Goal: Information Seeking & Learning: Learn about a topic

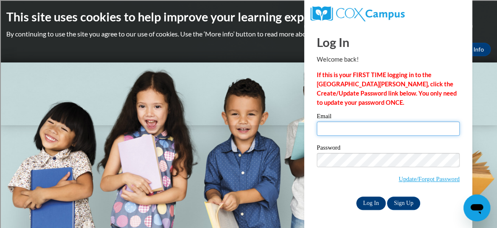
type input "[EMAIL_ADDRESS][DOMAIN_NAME]"
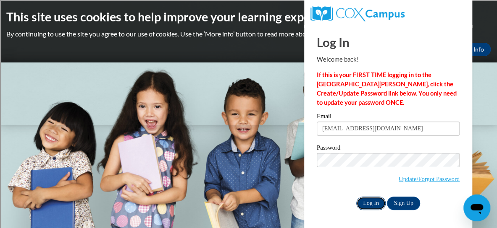
click at [374, 203] on input "Log In" at bounding box center [370, 203] width 29 height 13
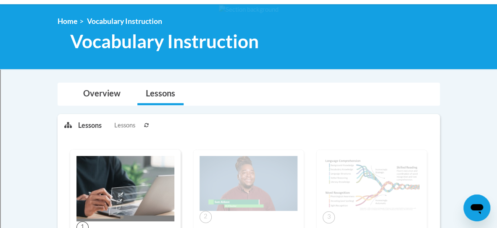
scroll to position [104, 0]
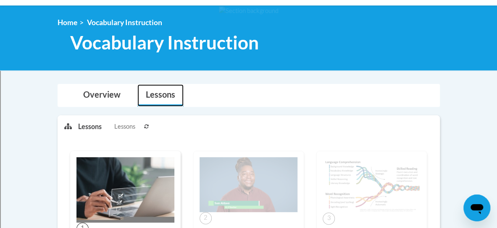
click at [168, 95] on link "Lessons" at bounding box center [160, 95] width 46 height 22
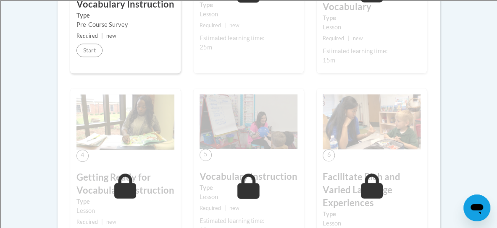
scroll to position [0, 0]
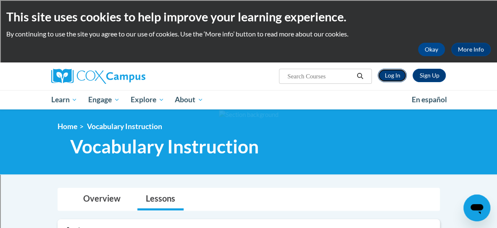
click at [391, 80] on link "Log In" at bounding box center [392, 75] width 29 height 13
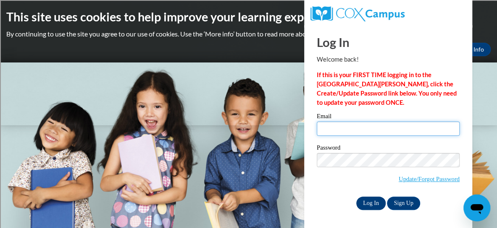
type input "[EMAIL_ADDRESS][DOMAIN_NAME]"
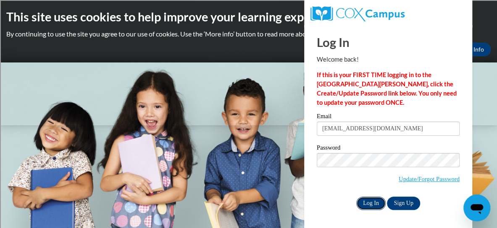
click at [370, 204] on input "Log In" at bounding box center [370, 203] width 29 height 13
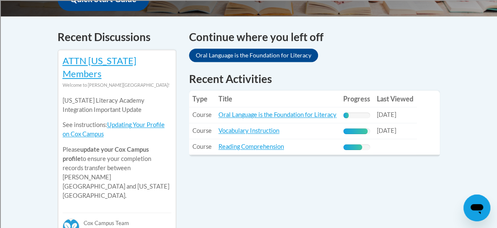
scroll to position [352, 0]
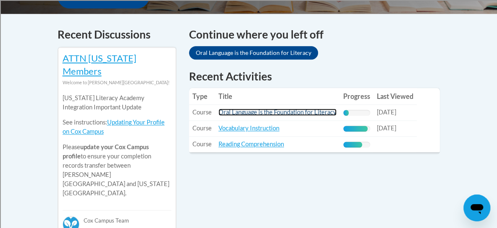
click at [270, 109] on link "Oral Language is the Foundation for Literacy" at bounding box center [277, 112] width 118 height 7
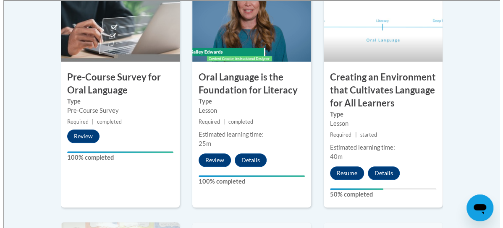
scroll to position [327, 0]
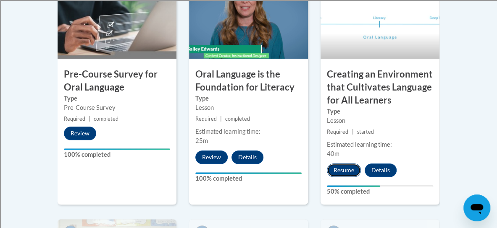
click at [334, 169] on button "Resume" at bounding box center [344, 170] width 34 height 13
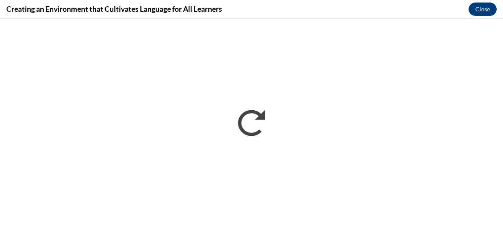
scroll to position [0, 0]
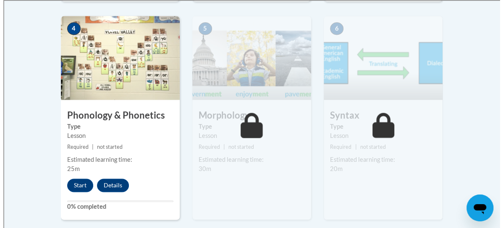
scroll to position [531, 0]
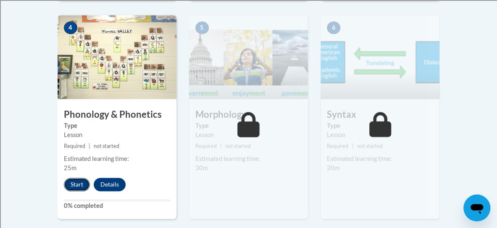
click at [76, 184] on button "Start" at bounding box center [77, 184] width 26 height 13
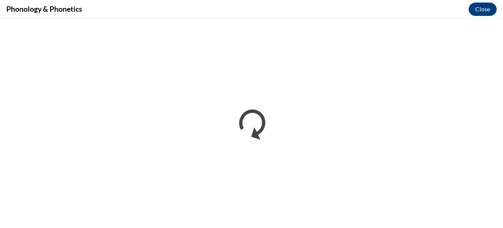
scroll to position [0, 0]
